Goal: Task Accomplishment & Management: Use online tool/utility

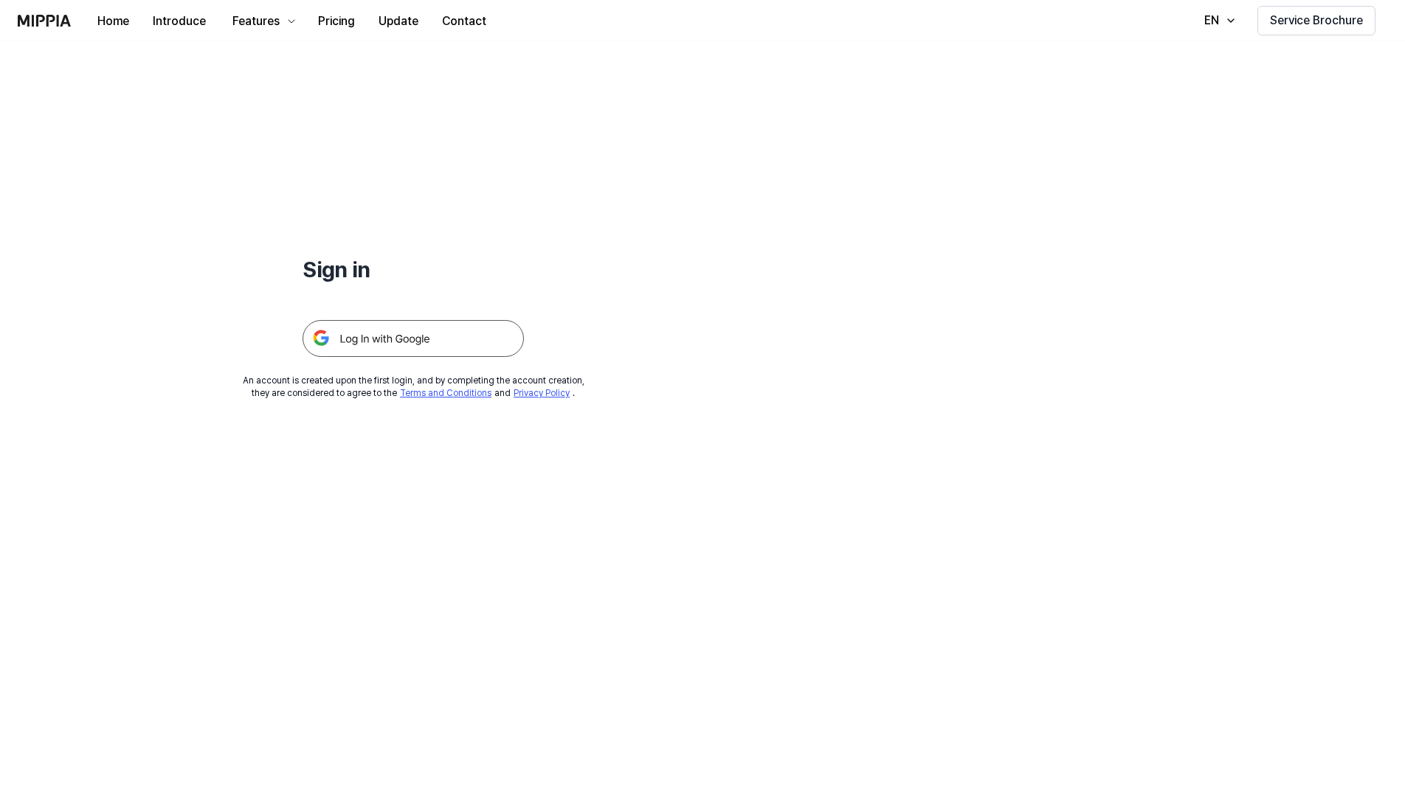
click at [414, 332] on img at bounding box center [413, 338] width 221 height 37
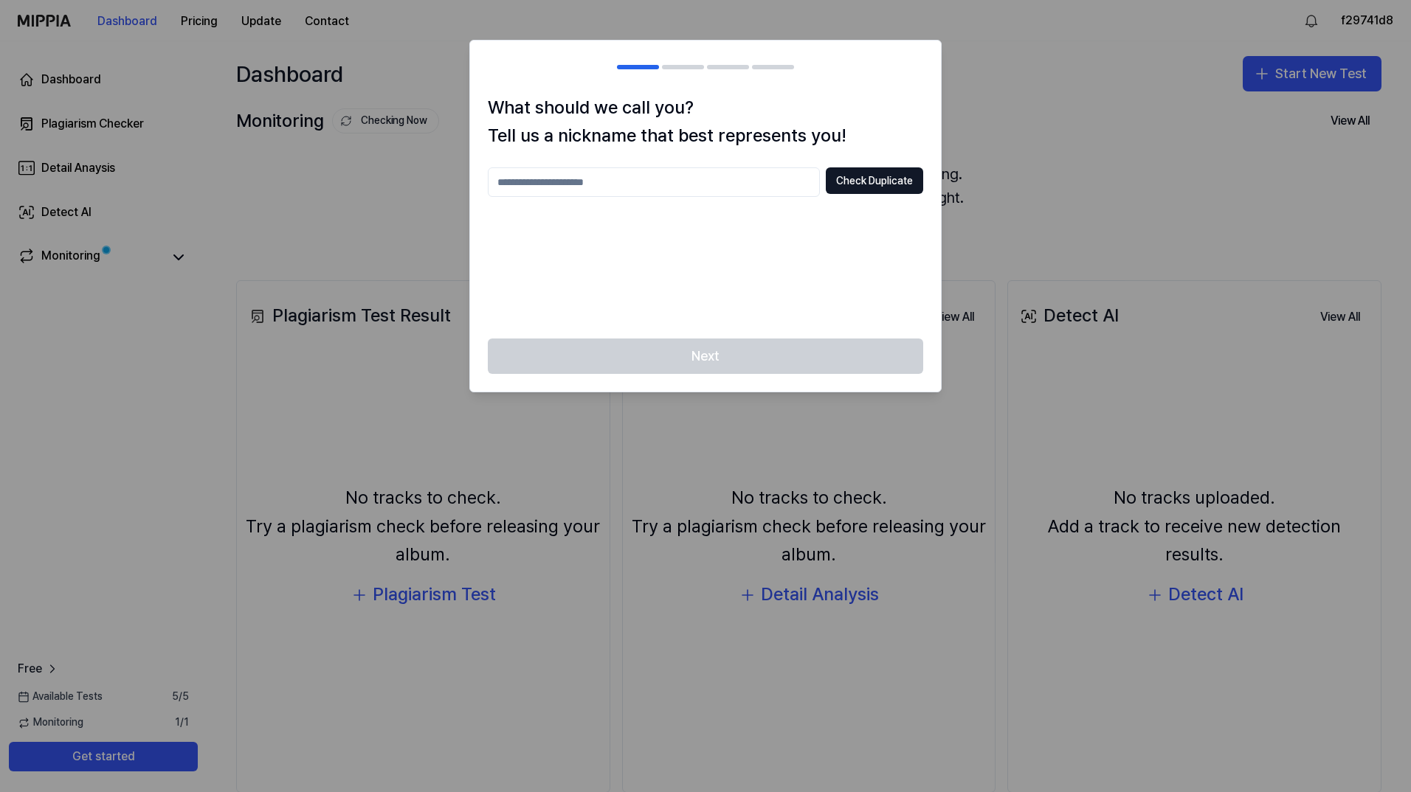
click at [651, 188] on input "text" at bounding box center [654, 182] width 332 height 30
type input "*"
type input "*********"
click at [842, 181] on button "Check Duplicate" at bounding box center [874, 180] width 97 height 27
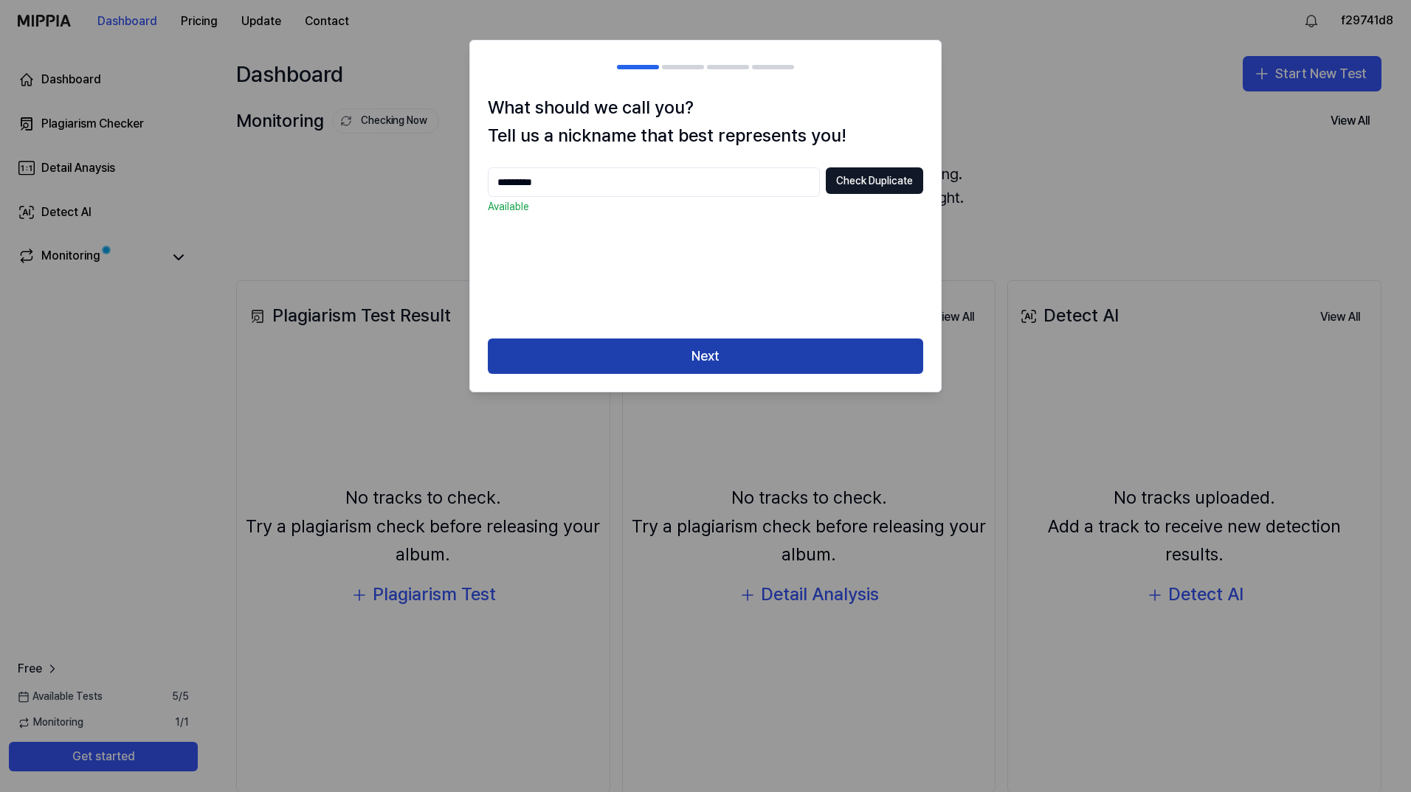
click at [686, 346] on button "Next" at bounding box center [705, 356] width 435 height 35
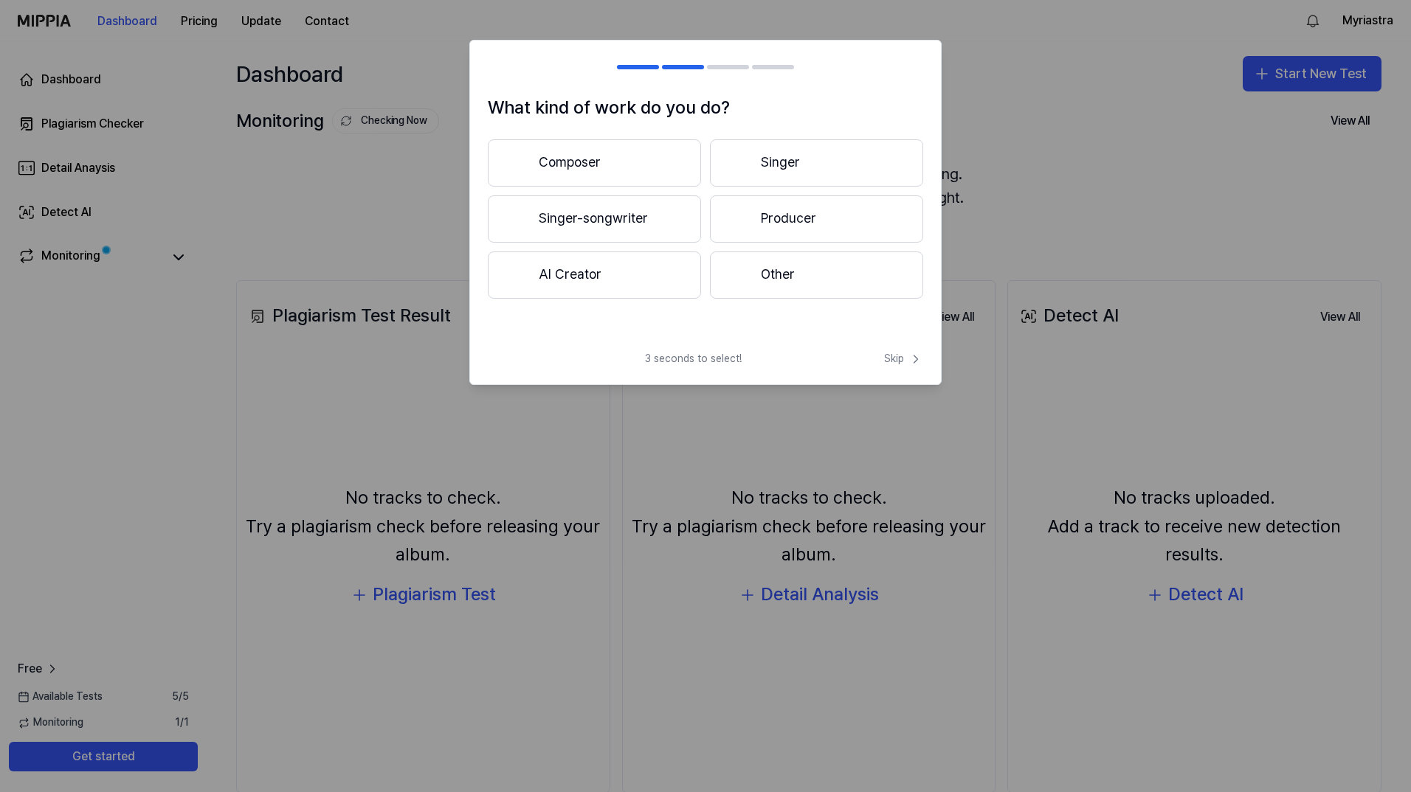
click at [792, 283] on button "Other" at bounding box center [816, 275] width 213 height 47
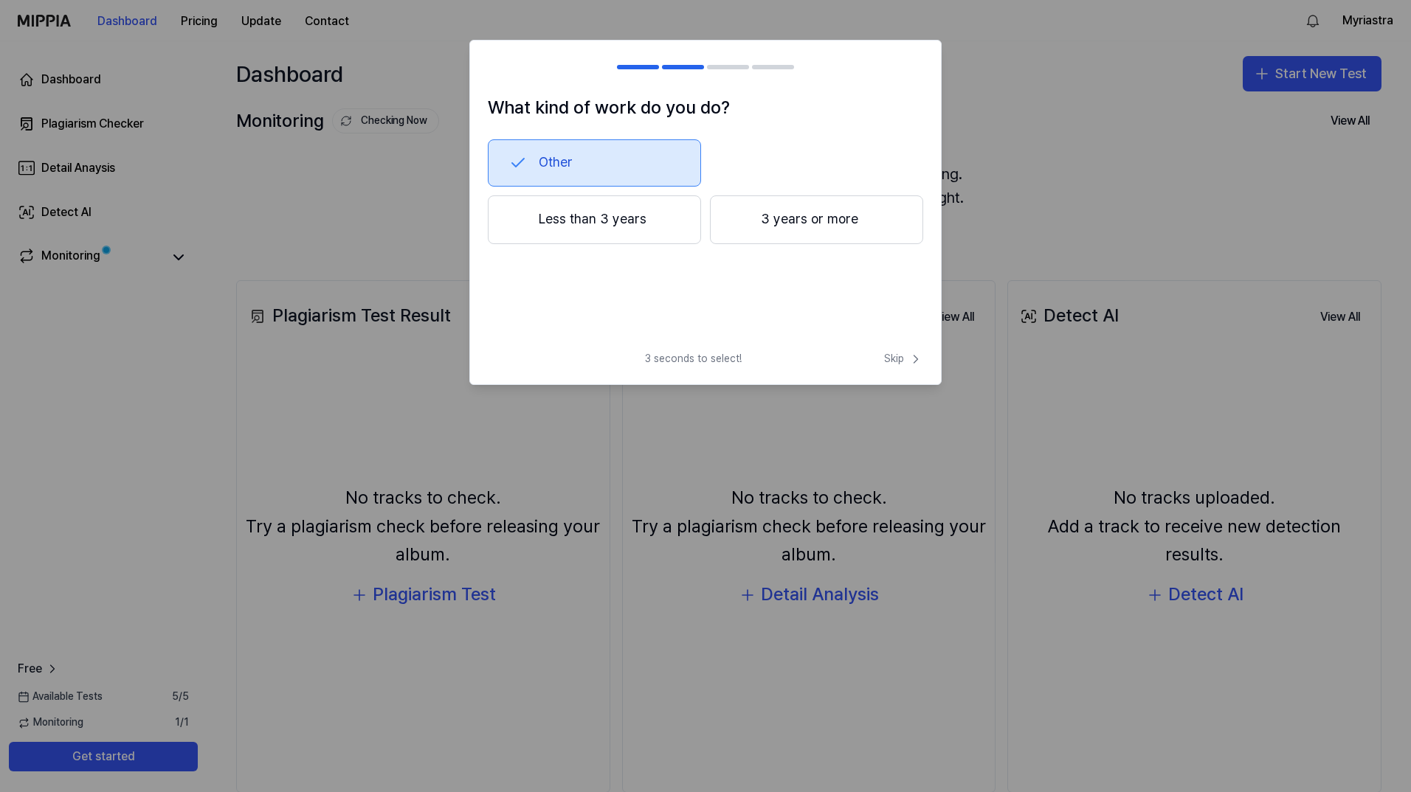
click at [637, 230] on button "Less than 3 years" at bounding box center [594, 220] width 213 height 49
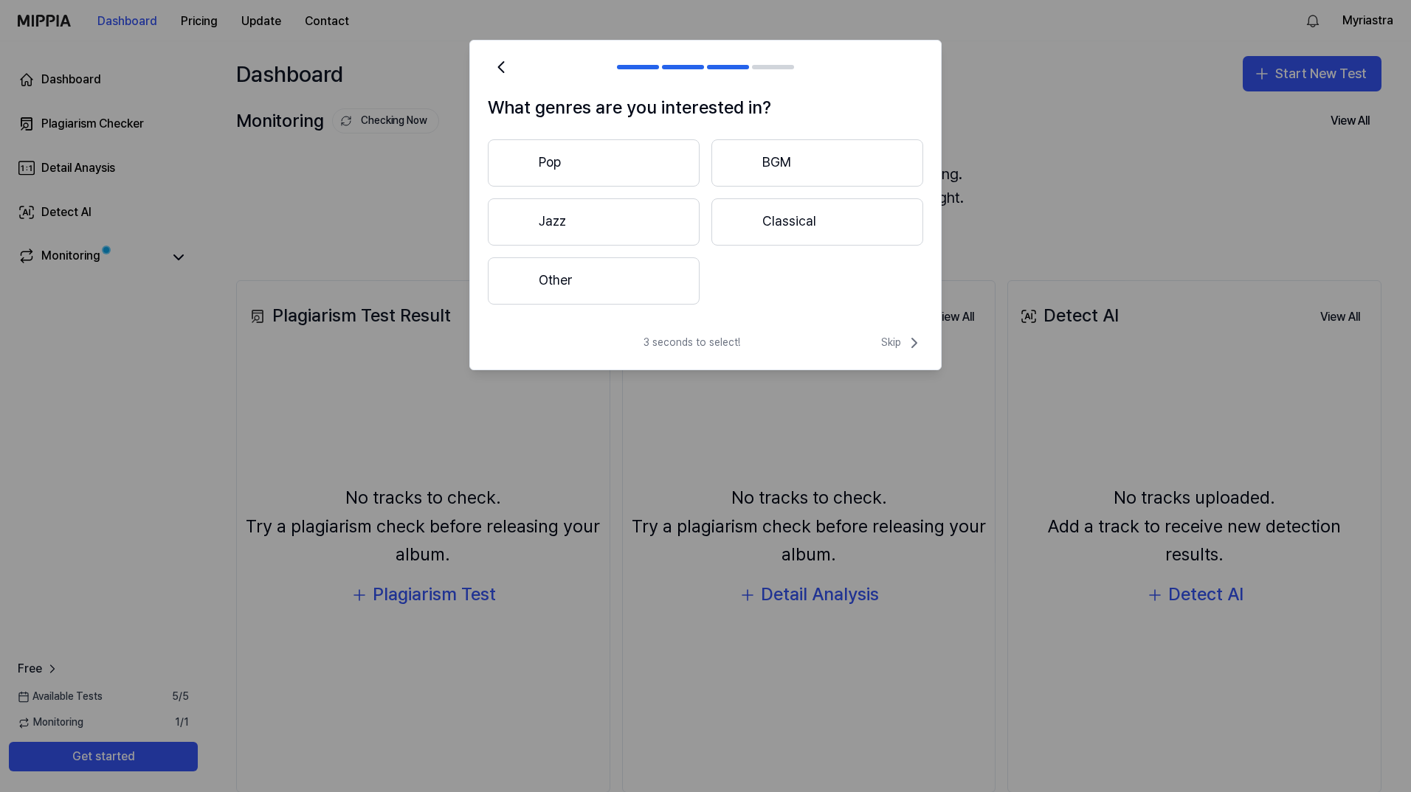
click at [634, 161] on button "Pop" at bounding box center [594, 162] width 212 height 47
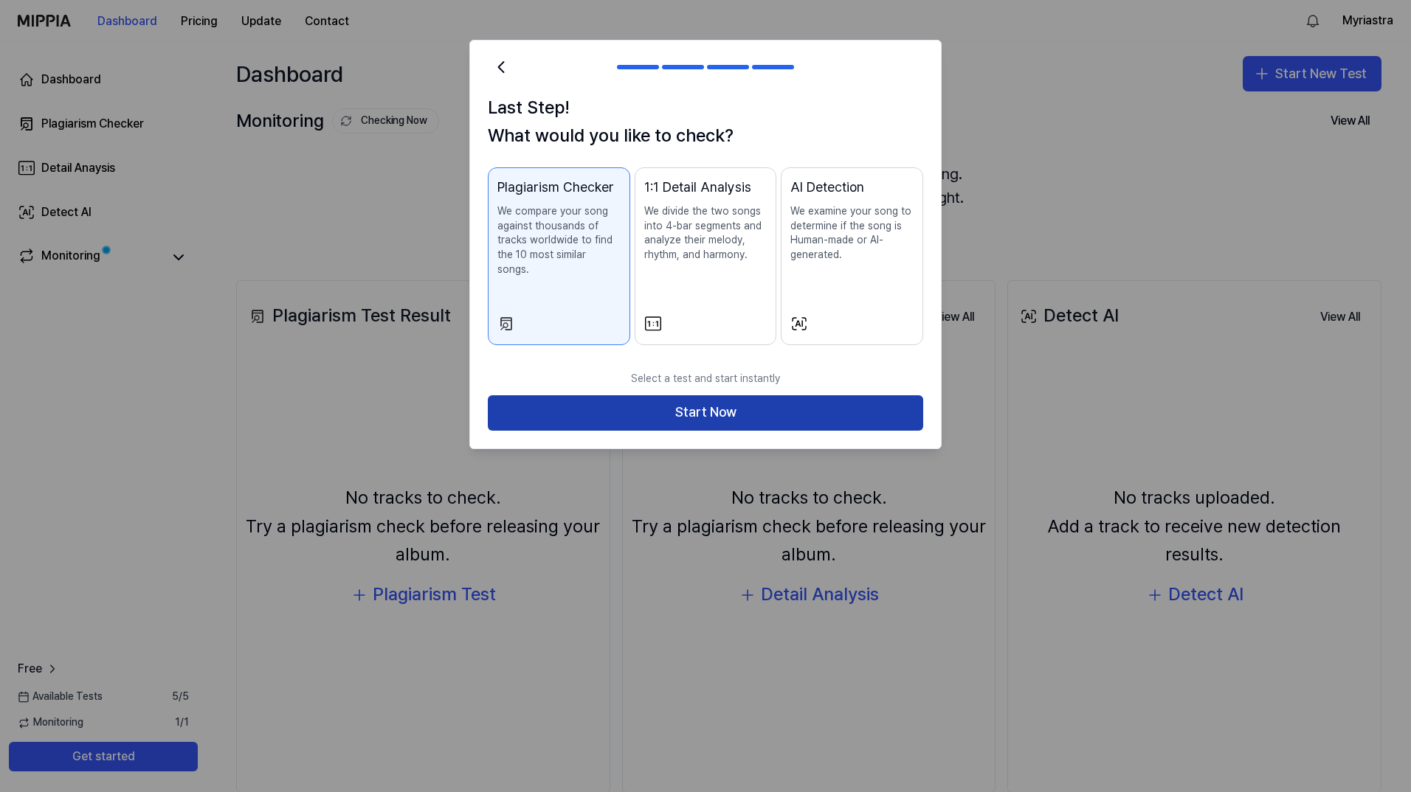
click at [689, 396] on button "Start Now" at bounding box center [705, 412] width 435 height 35
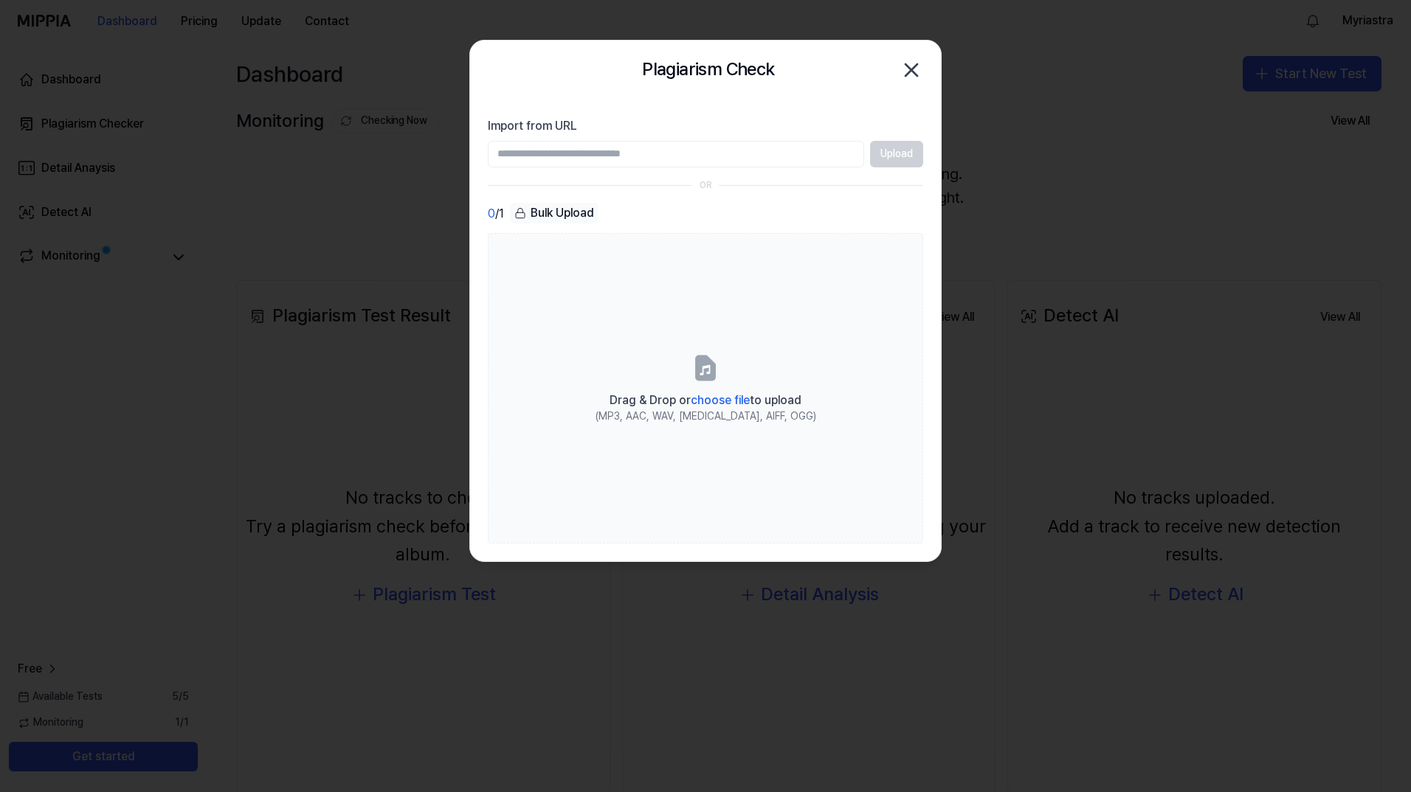
click at [915, 80] on icon "button" at bounding box center [911, 70] width 24 height 24
click at [915, 80] on div "Plagiarism Check Close Import from URL Upload OR 0 / 1 Bulk Upload Drag & Drop …" at bounding box center [705, 301] width 472 height 522
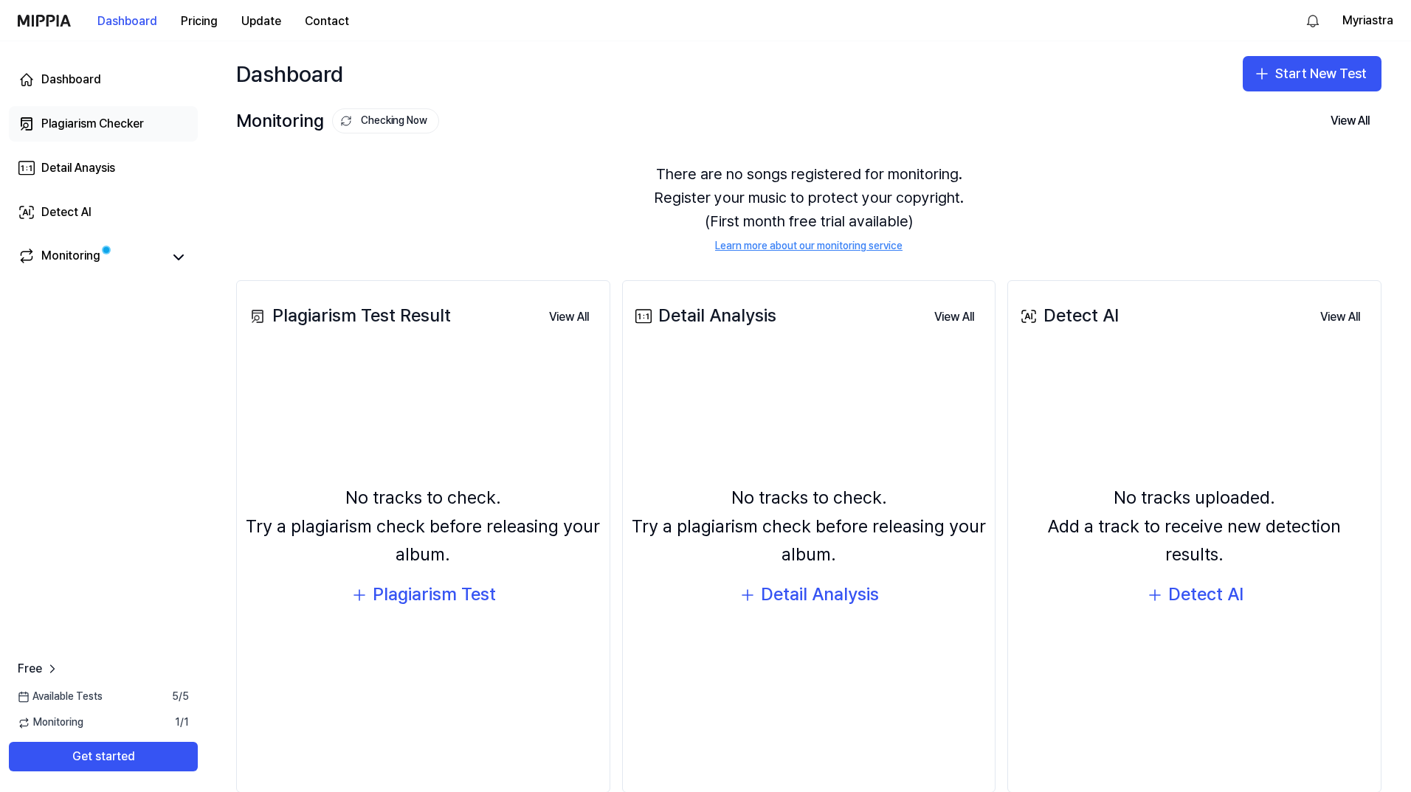
click at [119, 123] on div "Plagiarism Checker" at bounding box center [92, 124] width 103 height 18
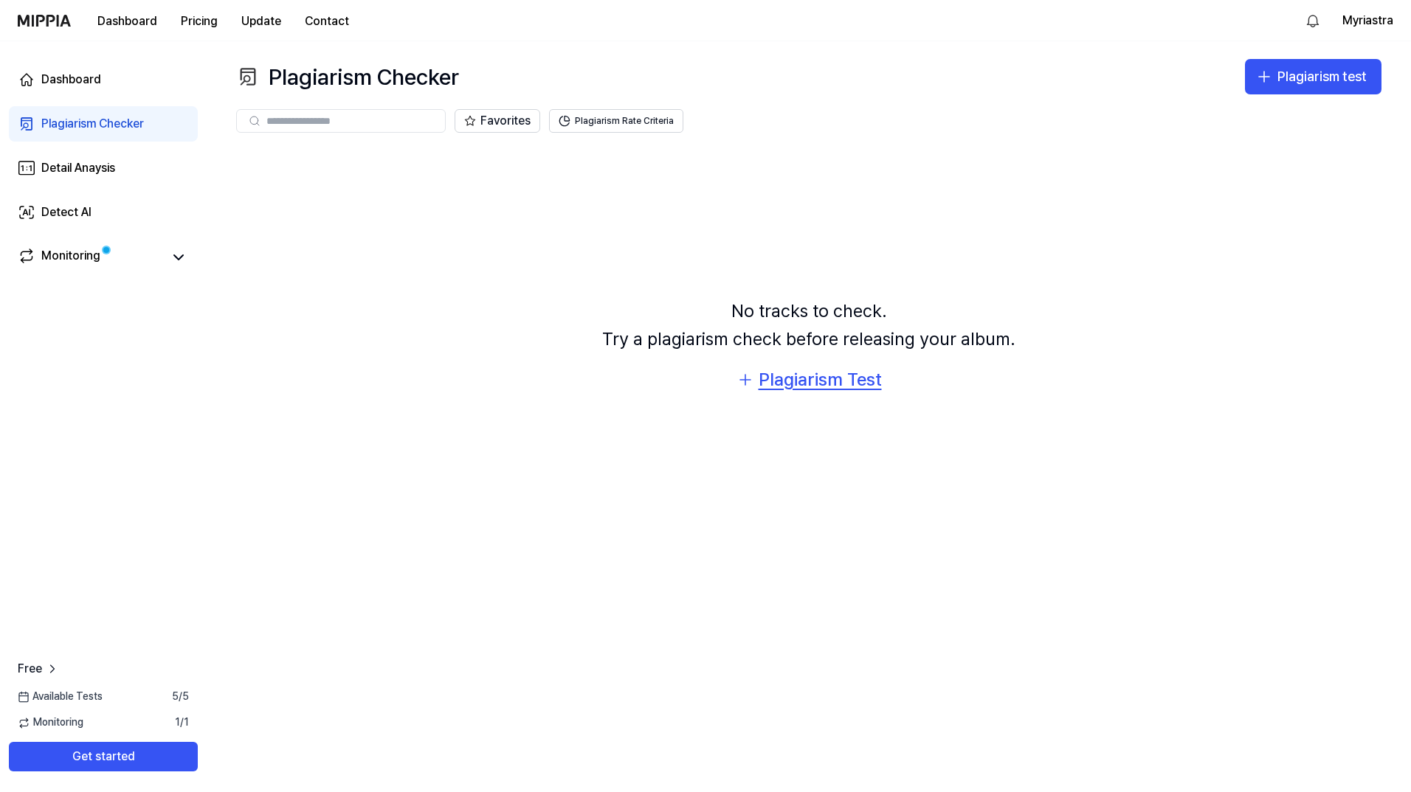
click at [791, 373] on div "Plagiarism Test" at bounding box center [819, 380] width 123 height 28
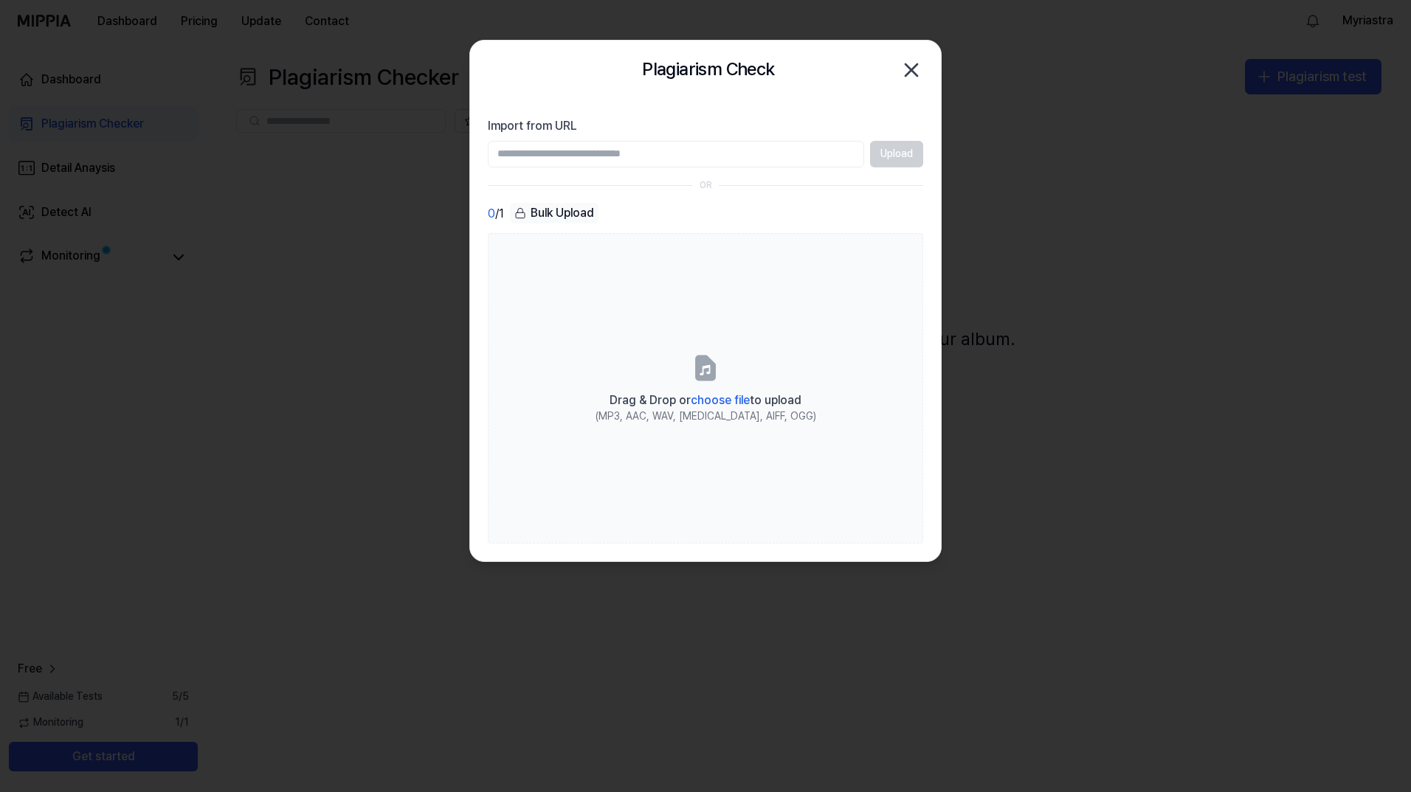
click at [913, 70] on icon "button" at bounding box center [911, 70] width 12 height 12
click at [913, 70] on div "Plagiarism Check Close" at bounding box center [705, 70] width 471 height 59
